Goal: Task Accomplishment & Management: Manage account settings

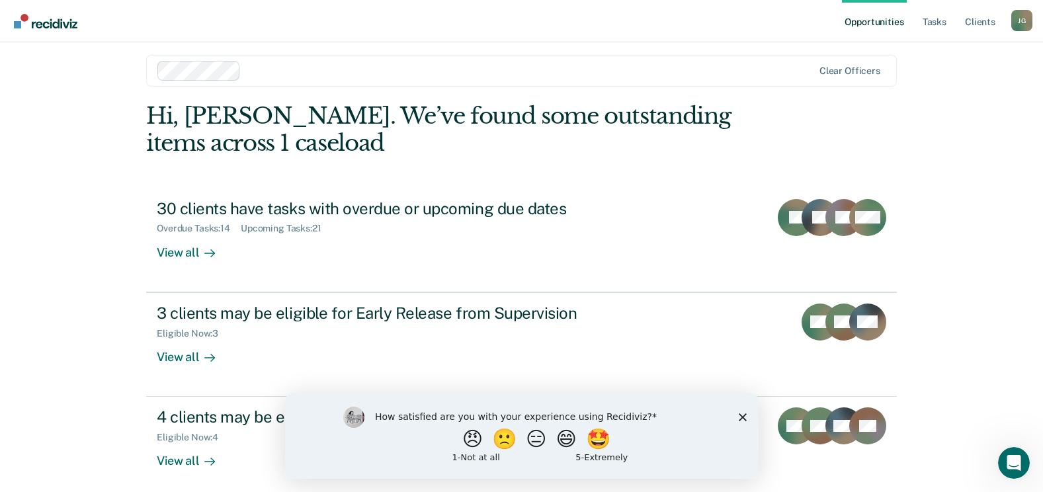
scroll to position [17, 0]
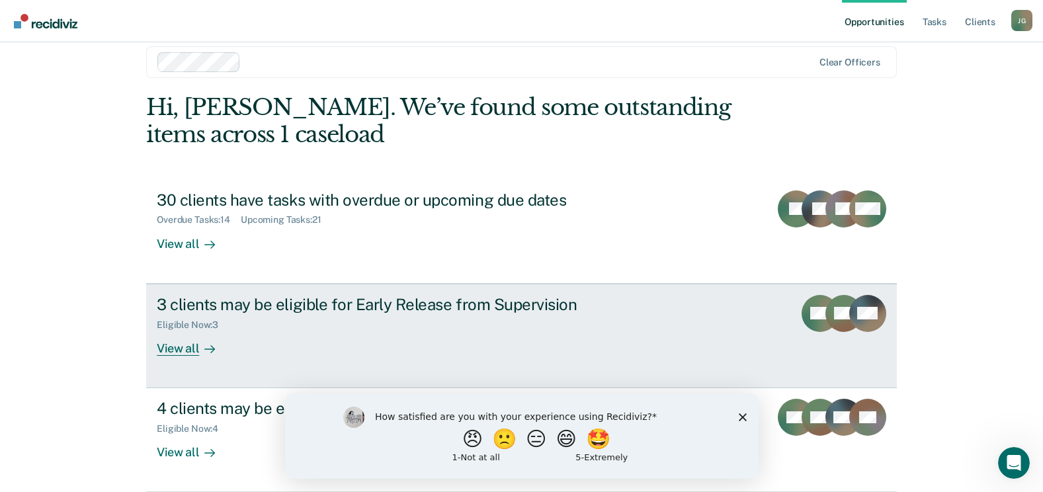
click at [164, 350] on div "View all" at bounding box center [194, 343] width 74 height 26
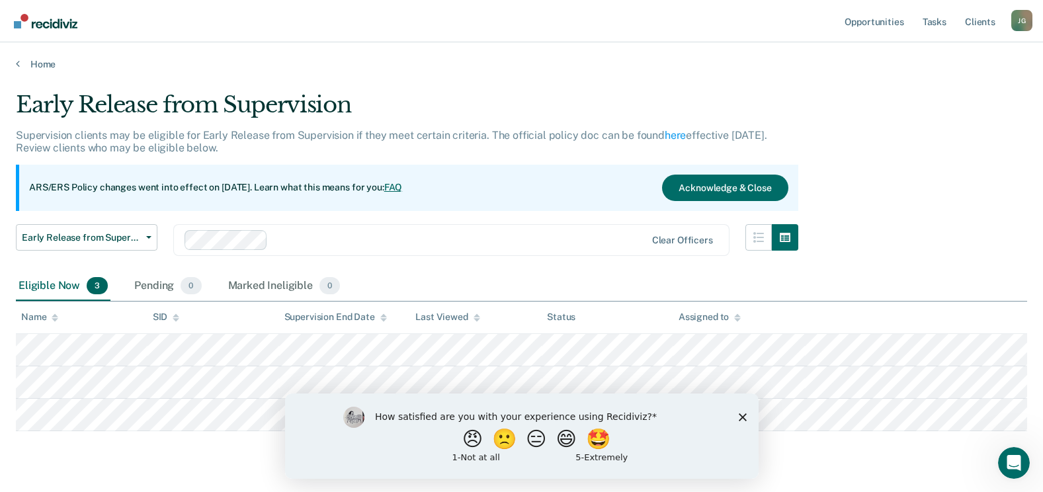
click at [743, 415] on polygon "Close survey" at bounding box center [742, 417] width 8 height 8
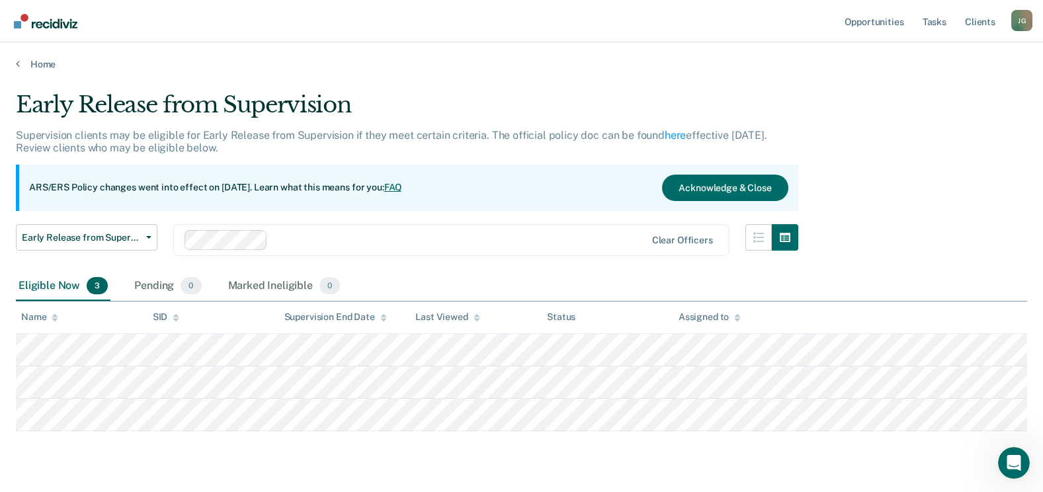
scroll to position [34, 0]
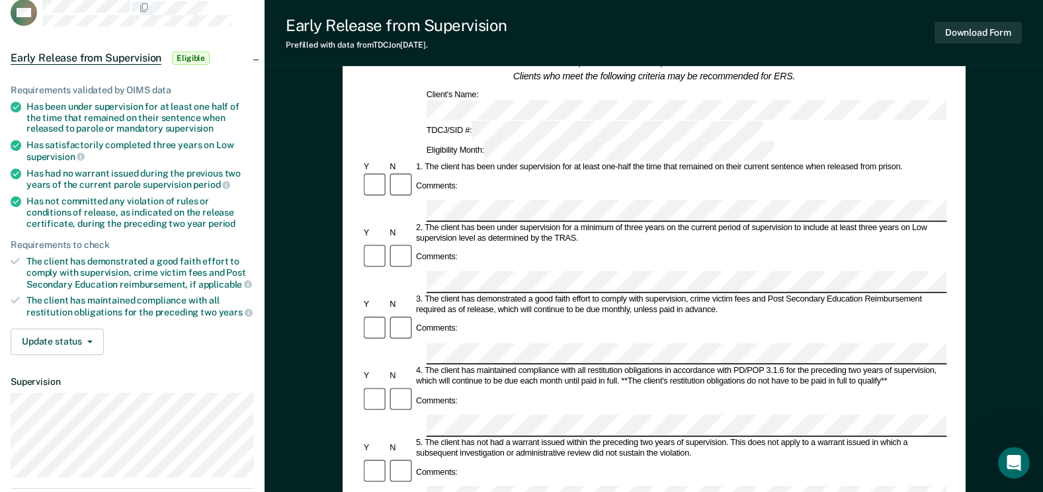
scroll to position [66, 0]
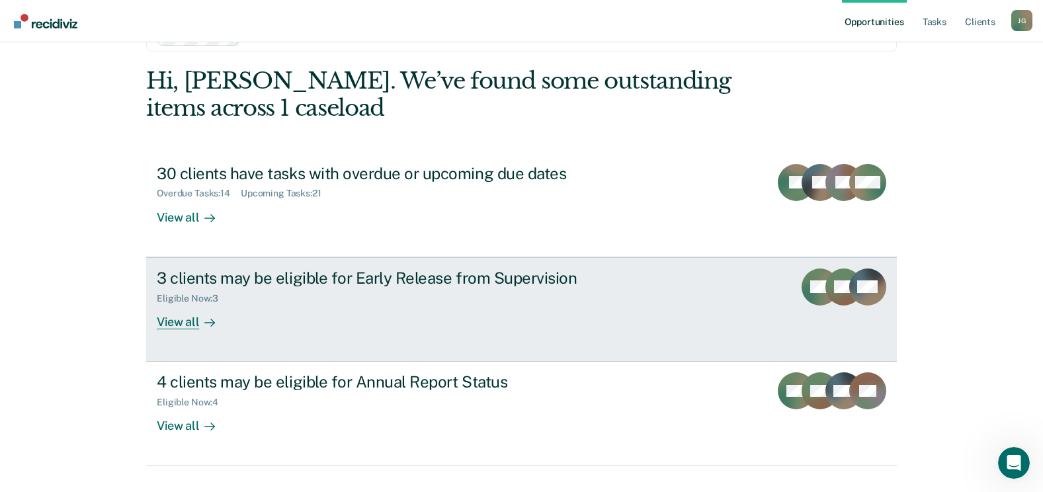
scroll to position [70, 0]
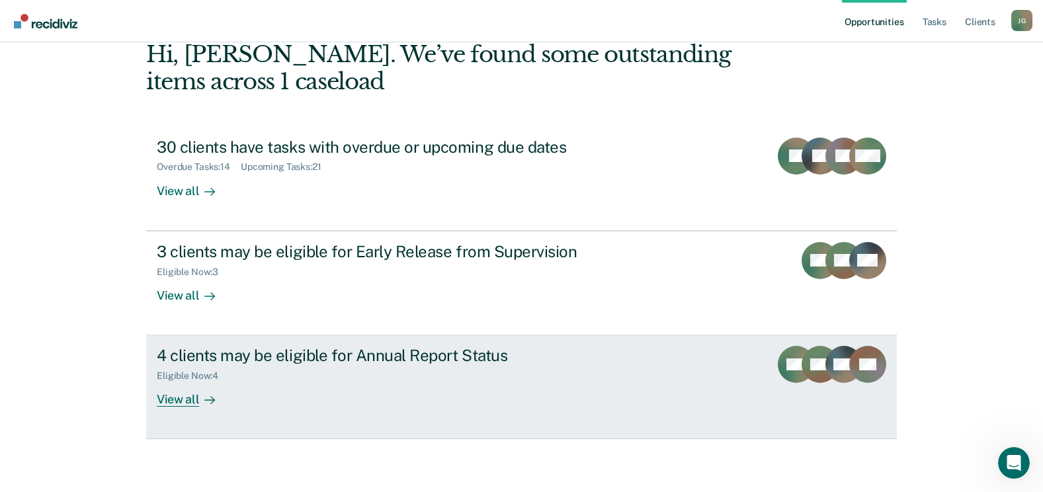
click at [355, 361] on div "4 clients may be eligible for Annual Report Status" at bounding box center [389, 355] width 464 height 19
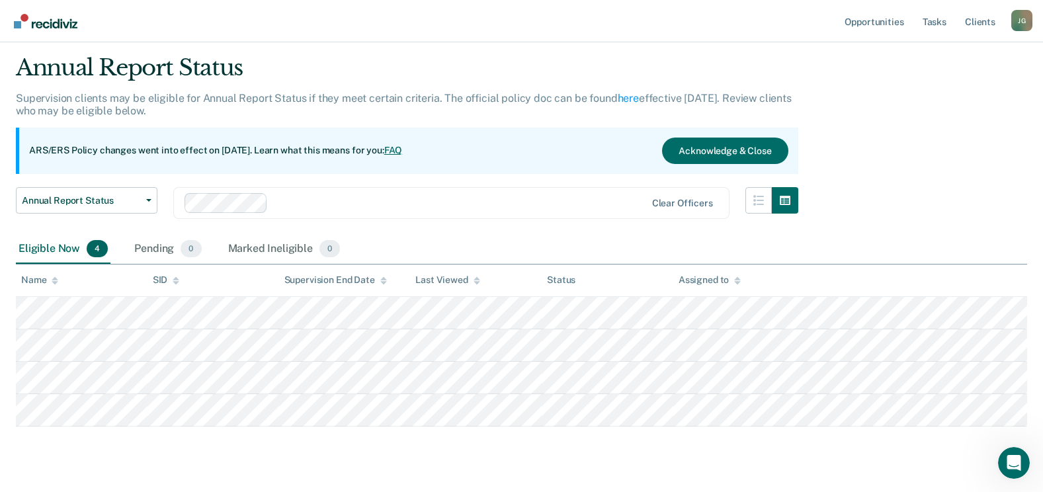
scroll to position [67, 0]
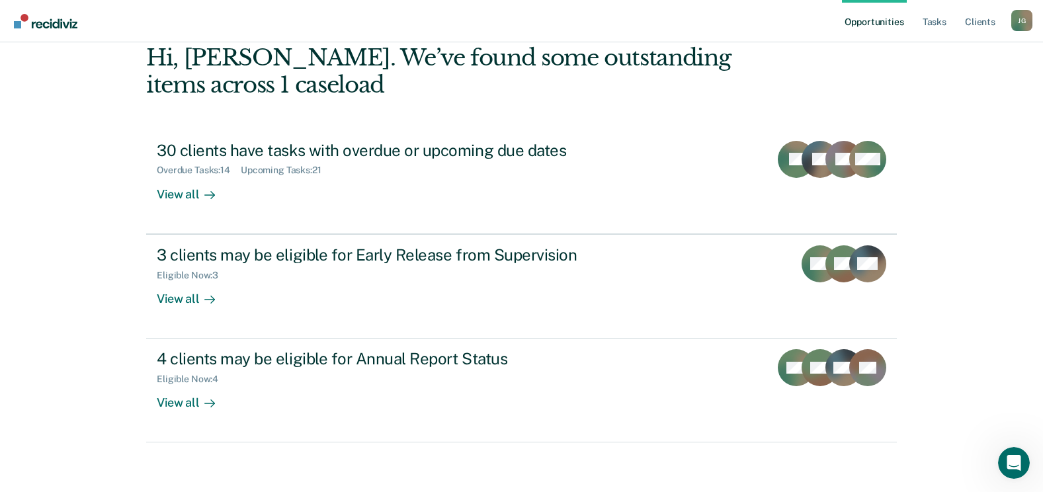
scroll to position [70, 0]
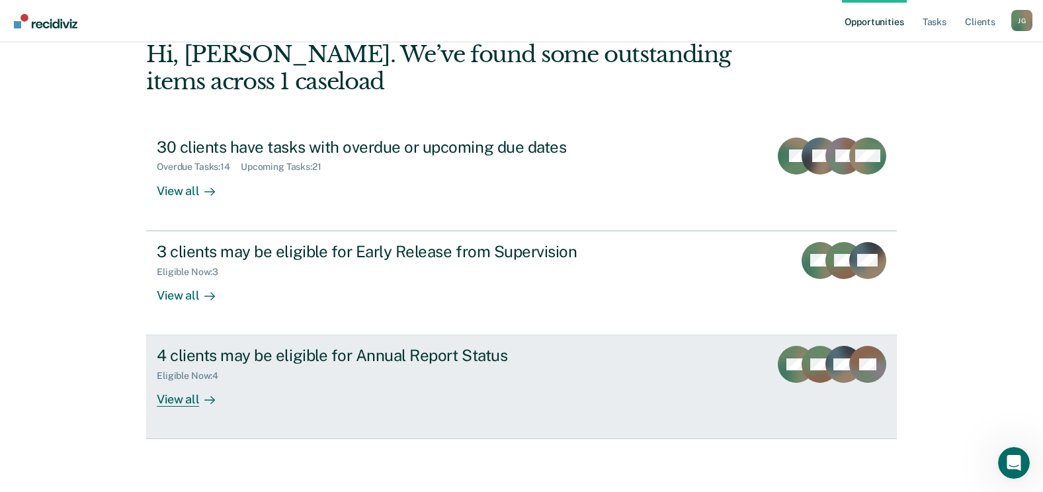
click at [186, 400] on div "View all" at bounding box center [194, 395] width 74 height 26
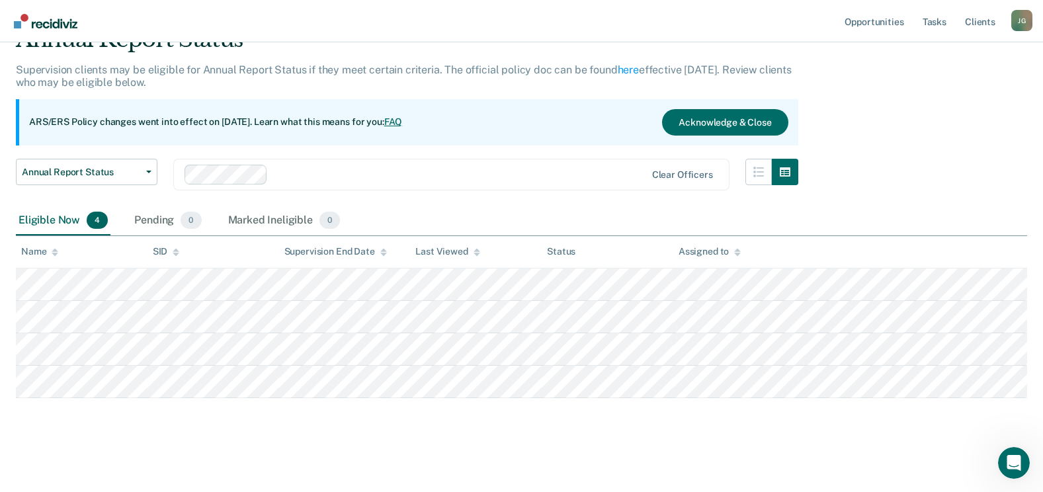
scroll to position [67, 0]
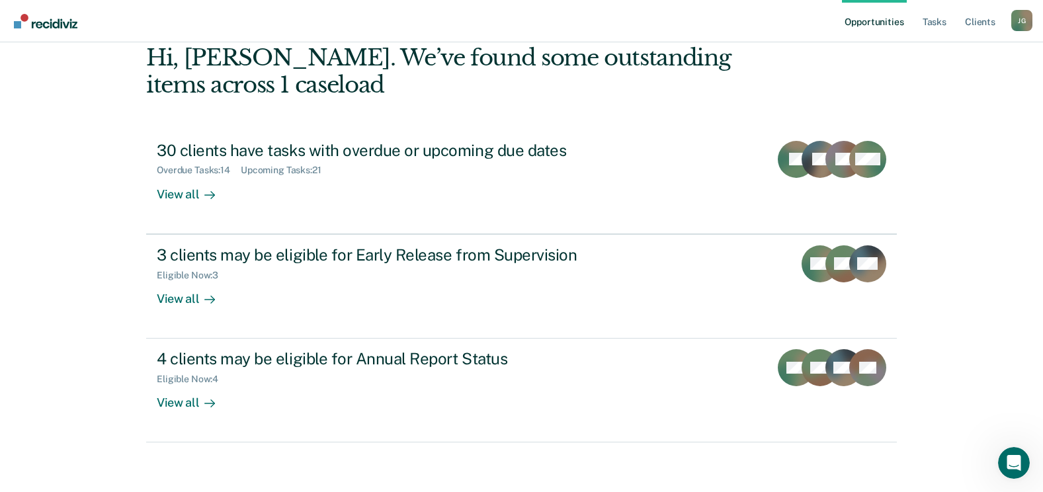
scroll to position [70, 0]
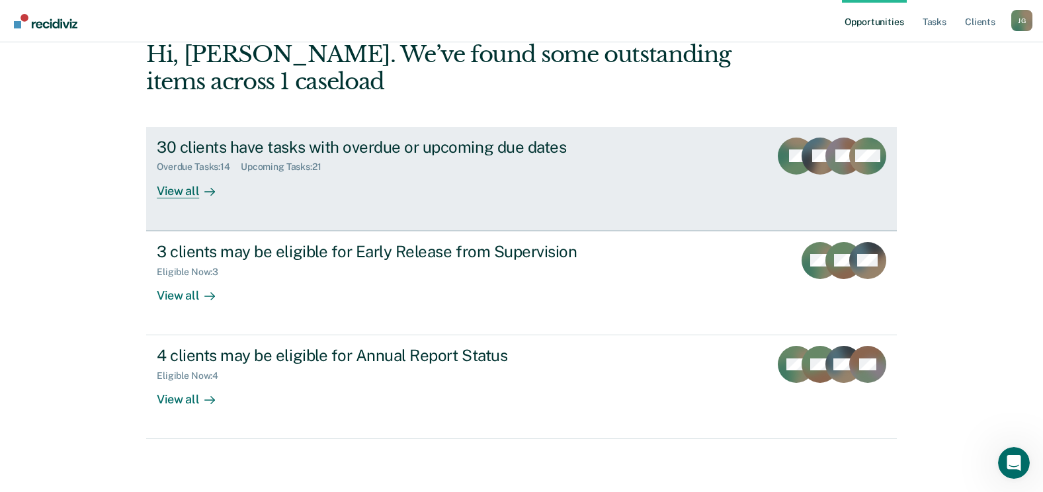
click at [357, 150] on div "30 clients have tasks with overdue or upcoming due dates" at bounding box center [389, 147] width 464 height 19
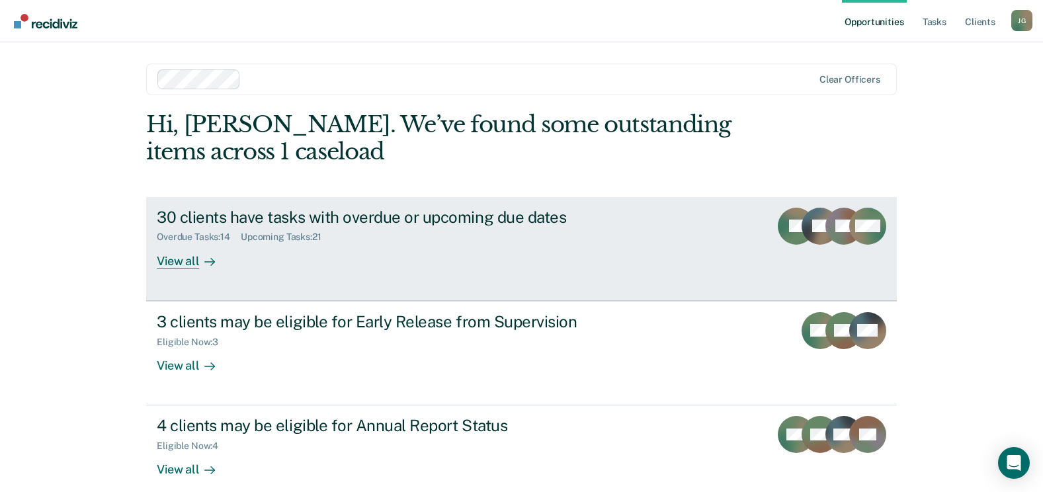
click at [480, 242] on div "Overdue Tasks : 14 Upcoming Tasks : 21" at bounding box center [389, 234] width 464 height 17
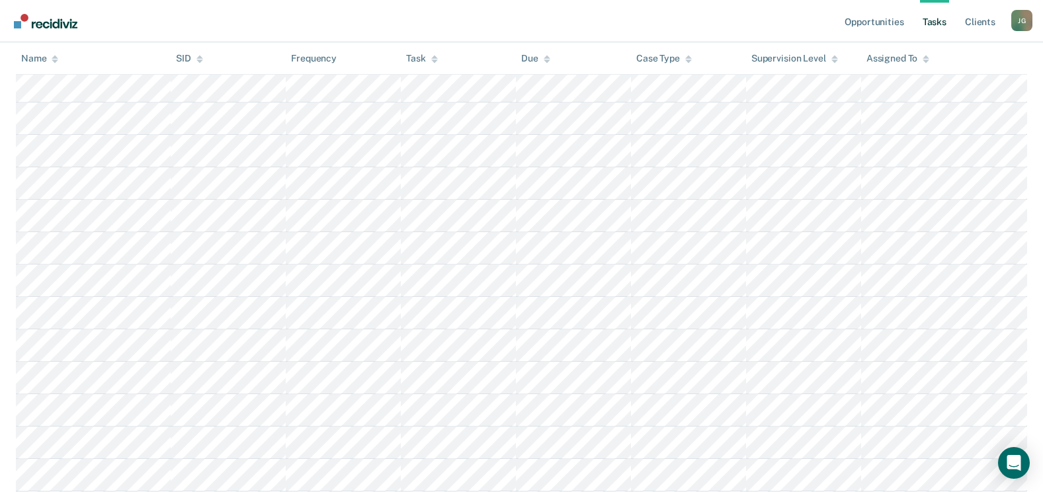
scroll to position [476, 0]
drag, startPoint x: 978, startPoint y: 2, endPoint x: 712, endPoint y: 13, distance: 266.8
click at [713, 14] on nav "Opportunities Tasks Client s John Golden J G Profile How it works Log Out" at bounding box center [521, 21] width 1043 height 42
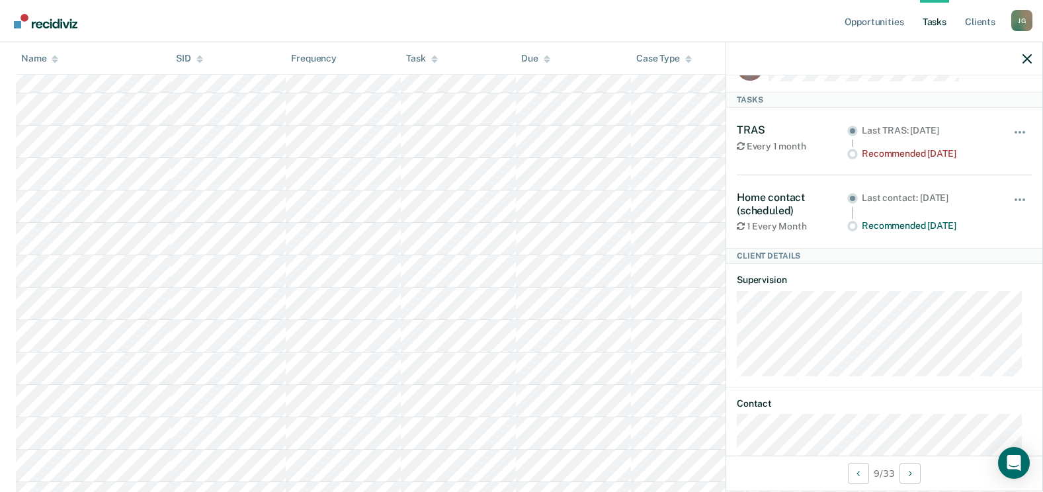
scroll to position [0, 0]
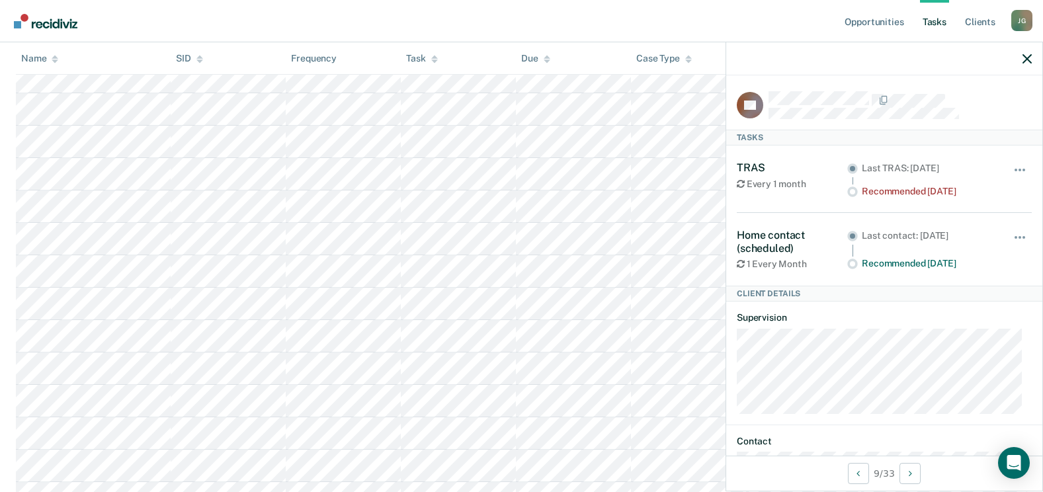
click at [627, 25] on nav "Opportunities Tasks Client s John Golden J G Profile How it works Log Out" at bounding box center [521, 21] width 1043 height 42
